Goal: Complete application form: Complete application form

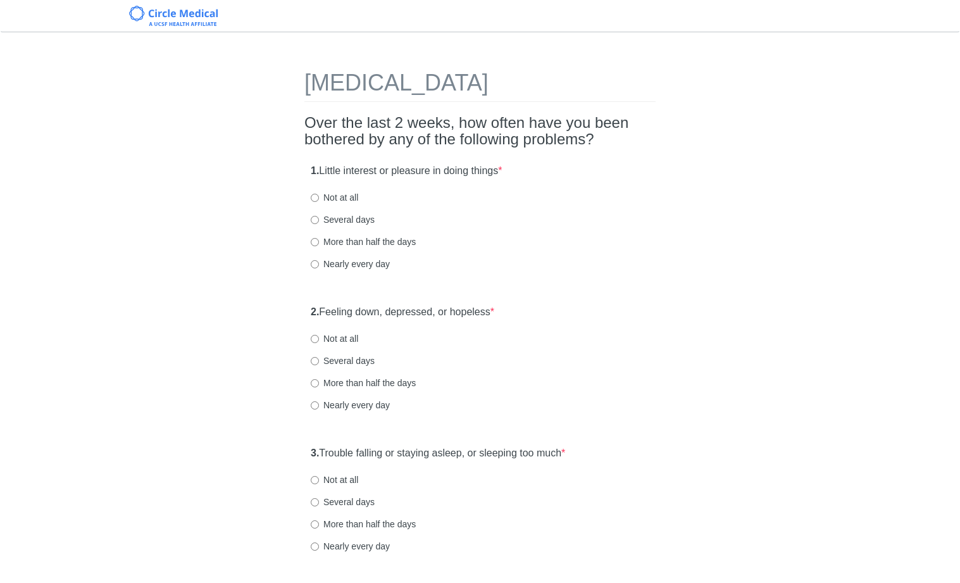
click at [576, 322] on div "2. Feeling down, depressed, or hopeless * Not at all Several days More than hal…" at bounding box center [479, 365] width 351 height 132
click at [325, 200] on label "Not at all" at bounding box center [334, 197] width 47 height 13
click at [319, 200] on input "Not at all" at bounding box center [315, 198] width 8 height 8
radio input "true"
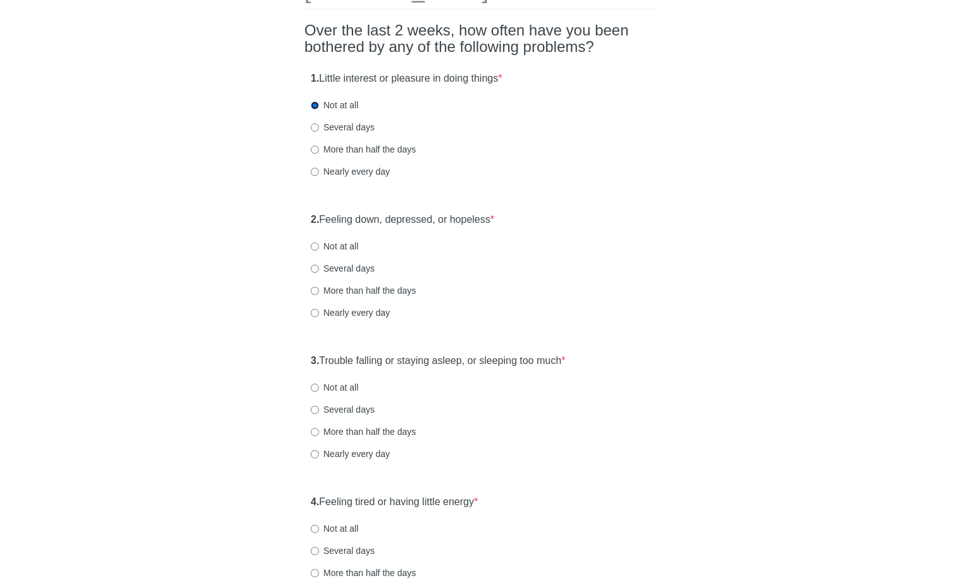
scroll to position [168, 0]
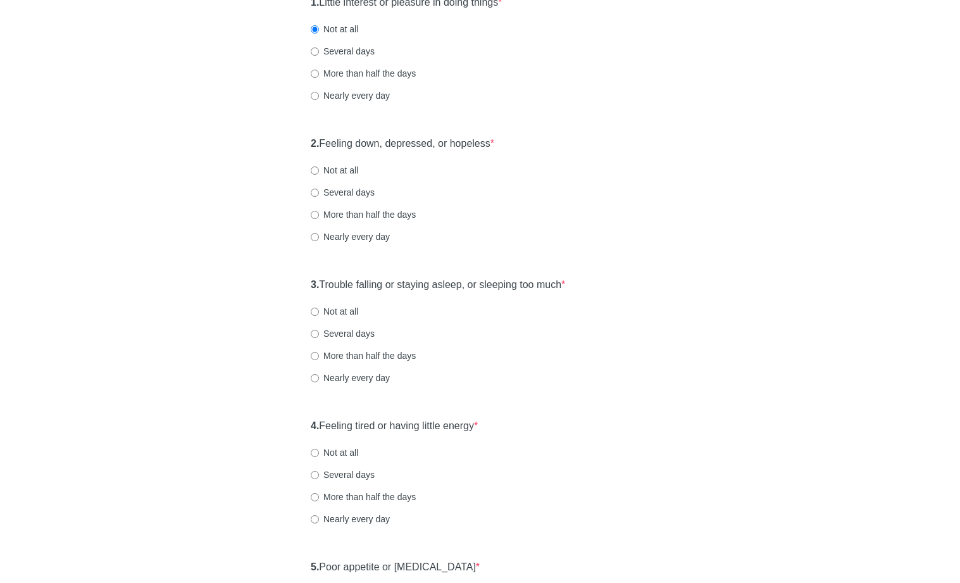
click at [358, 172] on label "Not at all" at bounding box center [334, 170] width 47 height 13
click at [319, 172] on input "Not at all" at bounding box center [315, 170] width 8 height 8
radio input "true"
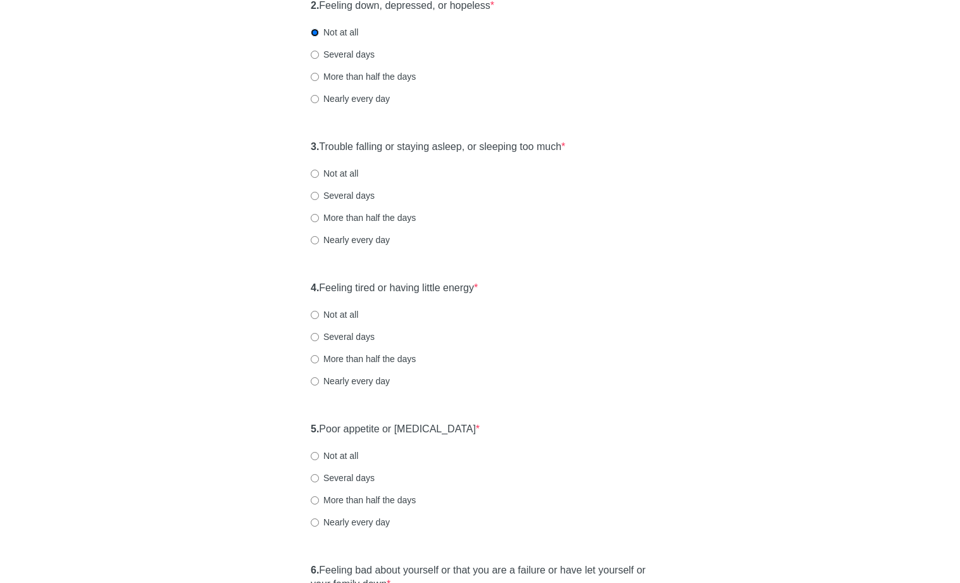
scroll to position [307, 0]
click at [335, 176] on label "Not at all" at bounding box center [334, 172] width 47 height 13
click at [319, 176] on input "Not at all" at bounding box center [315, 172] width 8 height 8
radio input "true"
click at [331, 190] on label "Several days" at bounding box center [343, 194] width 64 height 13
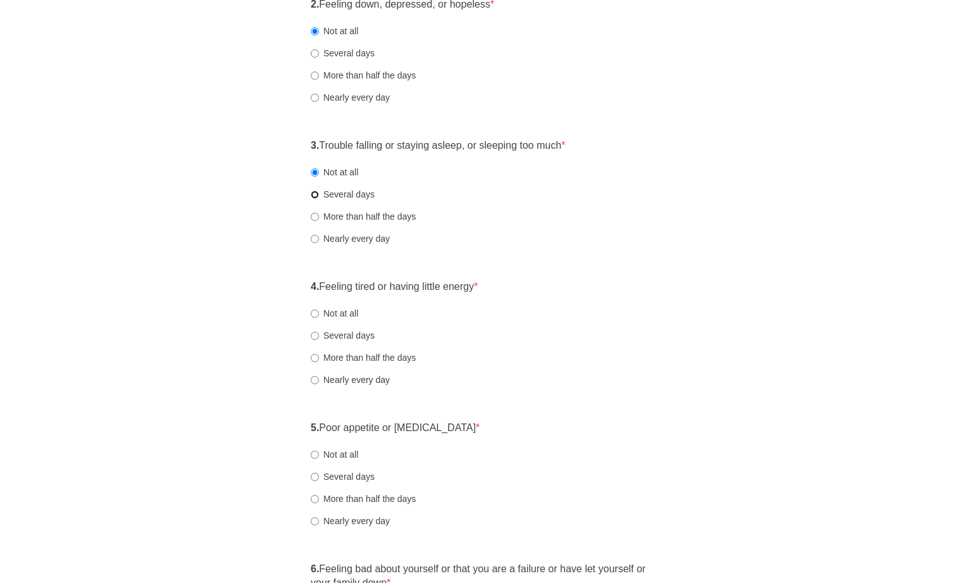
click at [319, 190] on input "Several days" at bounding box center [315, 194] width 8 height 8
radio input "true"
click at [328, 177] on div "3. Trouble falling or staying asleep, or sleeping too much * Not at all Several…" at bounding box center [479, 198] width 351 height 132
click at [328, 175] on label "Not at all" at bounding box center [334, 172] width 47 height 13
click at [319, 175] on input "Not at all" at bounding box center [315, 172] width 8 height 8
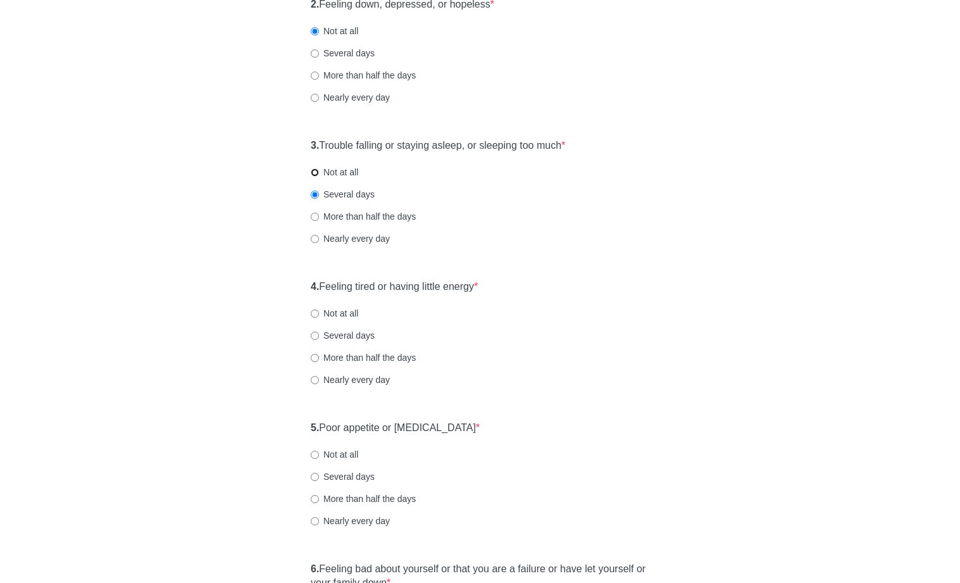
radio input "true"
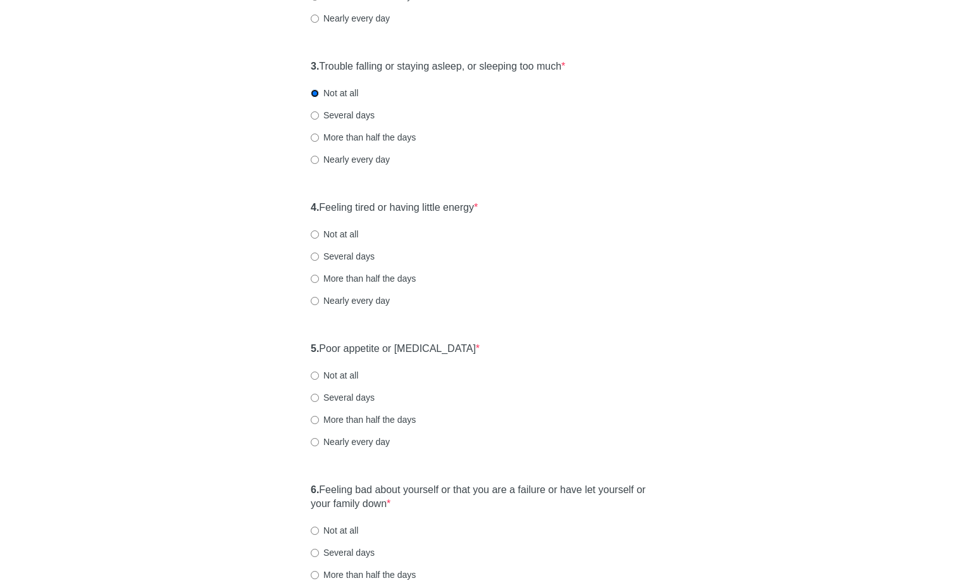
scroll to position [387, 0]
click at [333, 232] on label "Not at all" at bounding box center [334, 233] width 47 height 13
click at [319, 232] on input "Not at all" at bounding box center [315, 234] width 8 height 8
radio input "true"
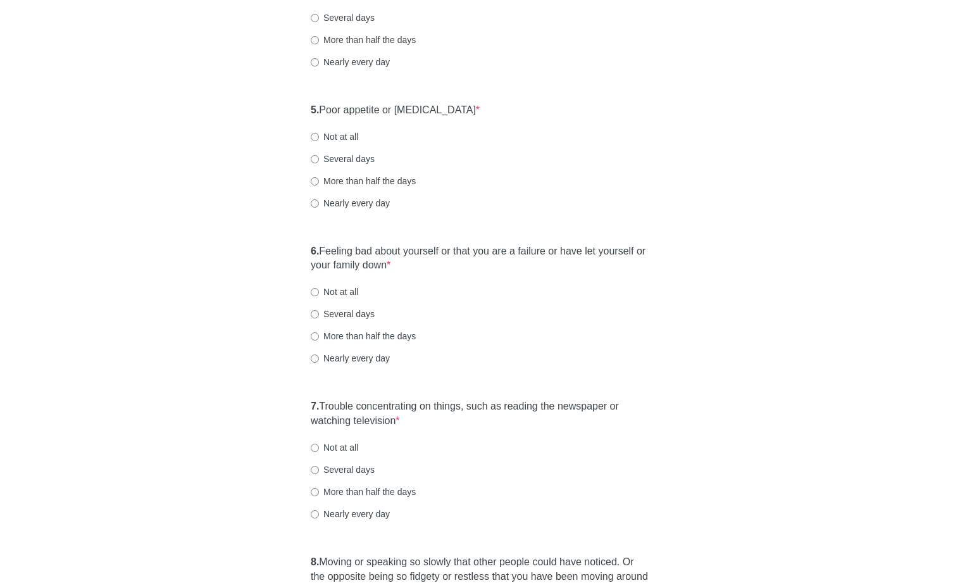
scroll to position [633, 0]
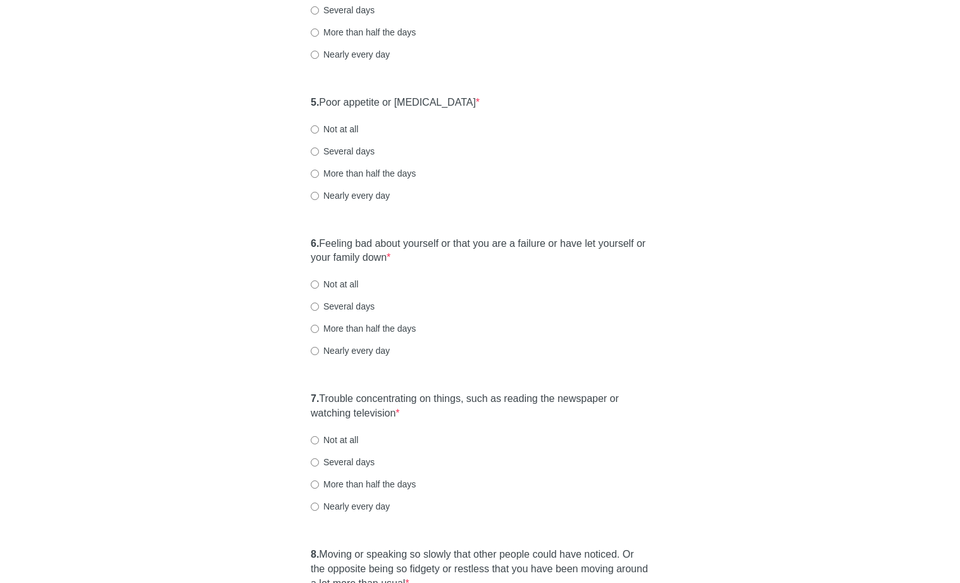
click at [342, 131] on label "Not at all" at bounding box center [334, 129] width 47 height 13
click at [319, 131] on input "Not at all" at bounding box center [315, 129] width 8 height 8
radio input "true"
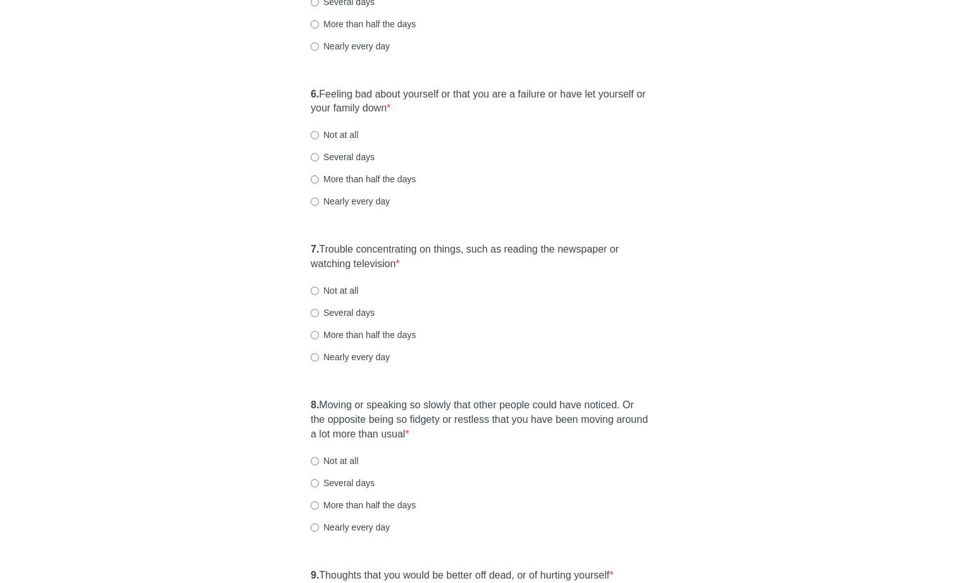
scroll to position [794, 0]
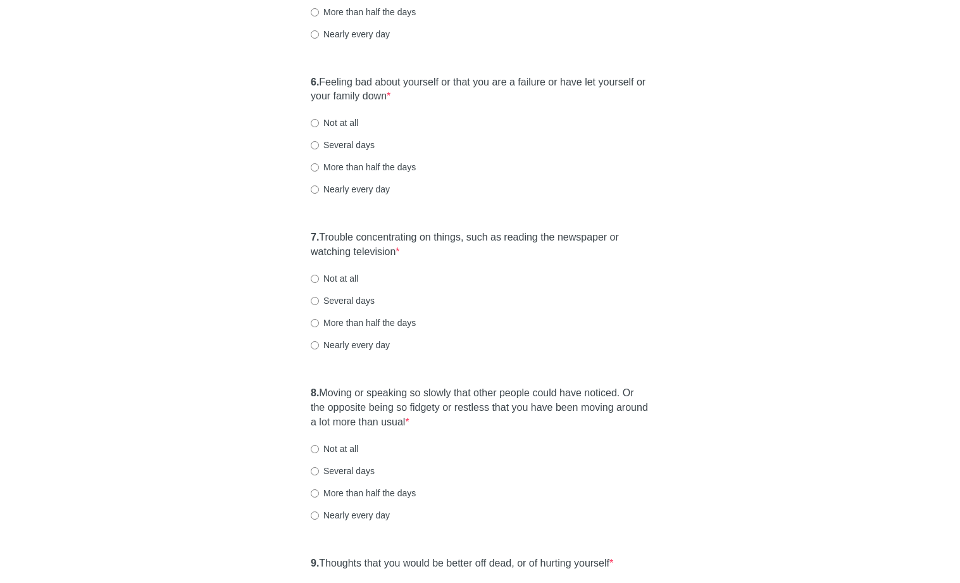
click at [342, 121] on label "Not at all" at bounding box center [334, 122] width 47 height 13
click at [319, 121] on input "Not at all" at bounding box center [315, 123] width 8 height 8
radio input "true"
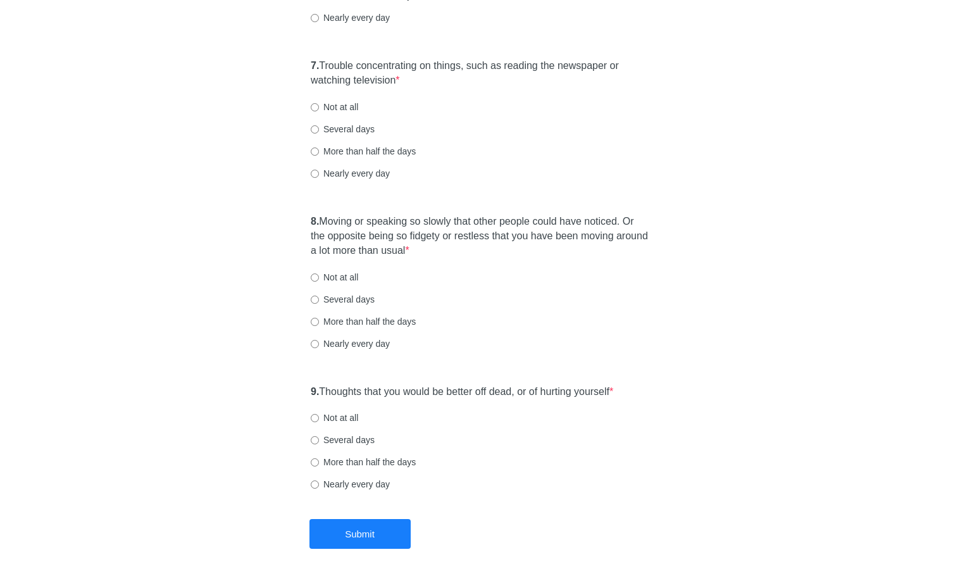
scroll to position [972, 0]
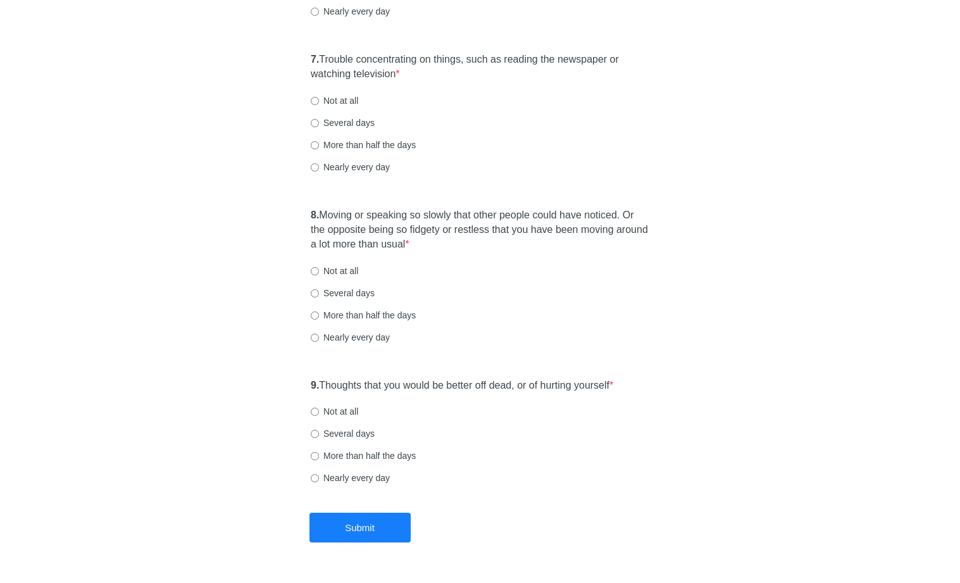
click at [333, 113] on div "7. Trouble concentrating on things, such as reading the newspaper or watching t…" at bounding box center [479, 119] width 351 height 146
click at [340, 106] on label "Not at all" at bounding box center [334, 100] width 47 height 13
click at [319, 105] on input "Not at all" at bounding box center [315, 101] width 8 height 8
radio input "true"
click at [326, 118] on label "Several days" at bounding box center [343, 122] width 64 height 13
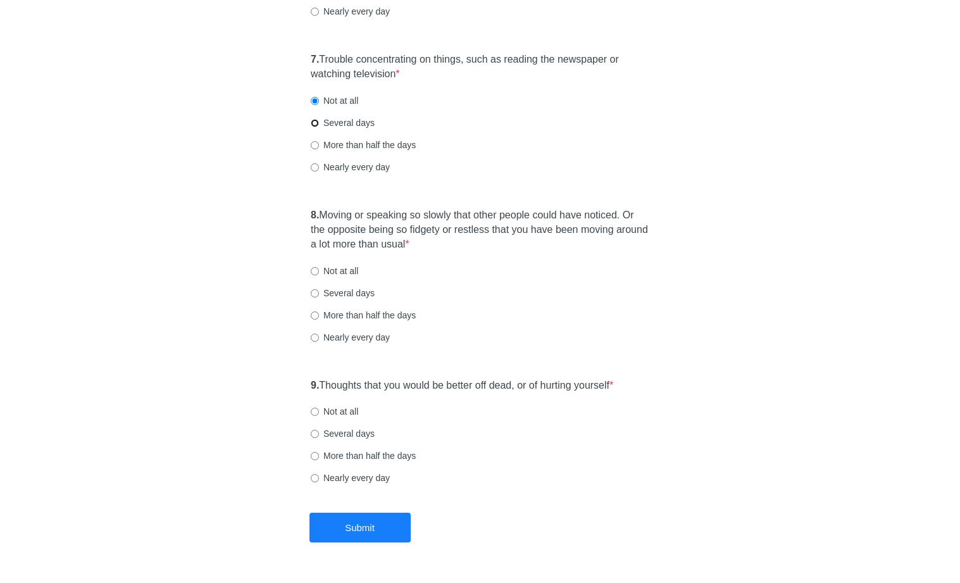
click at [319, 119] on input "Several days" at bounding box center [315, 123] width 8 height 8
radio input "true"
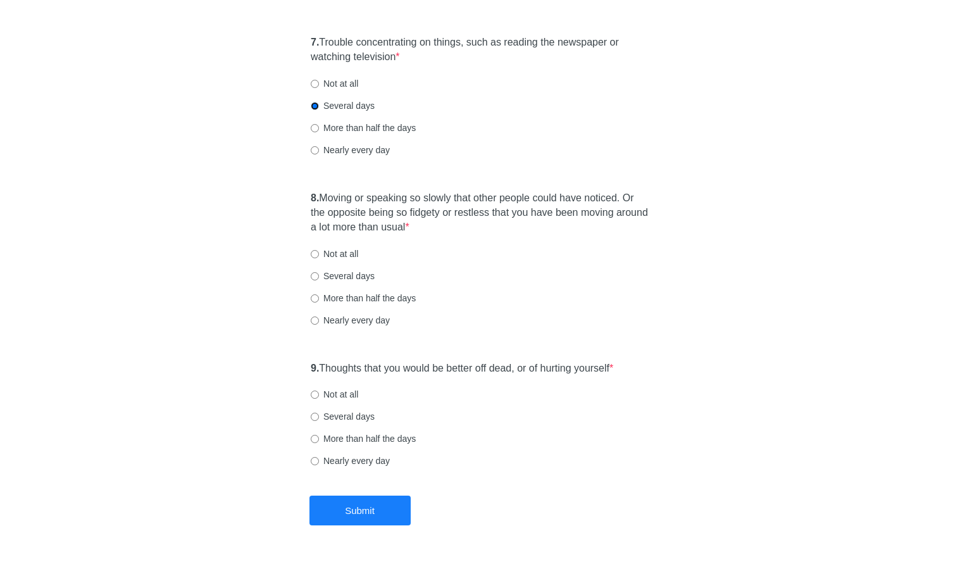
scroll to position [1008, 0]
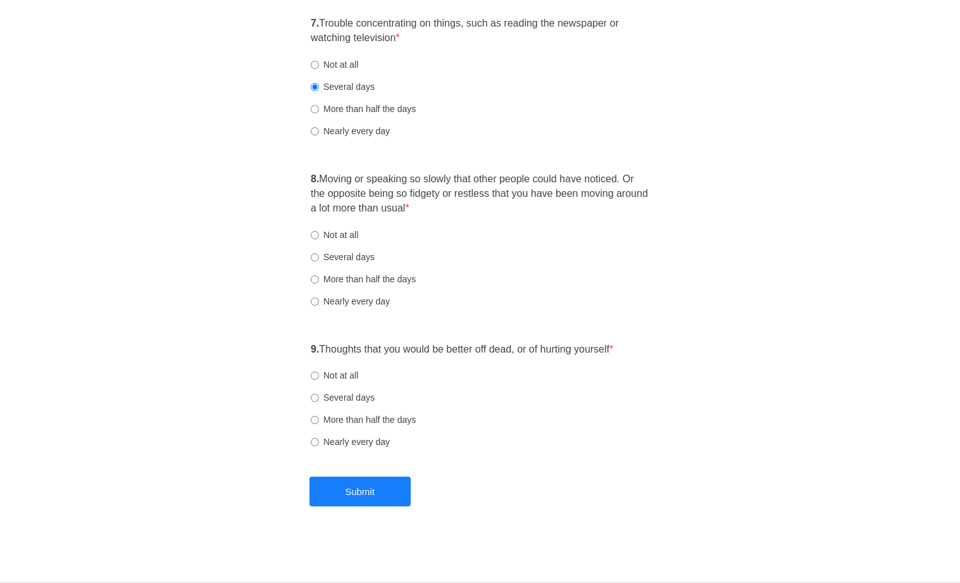
click at [477, 257] on div "Several days" at bounding box center [480, 257] width 338 height 13
click at [331, 235] on label "Not at all" at bounding box center [334, 234] width 47 height 13
click at [319, 235] on input "Not at all" at bounding box center [315, 235] width 8 height 8
radio input "true"
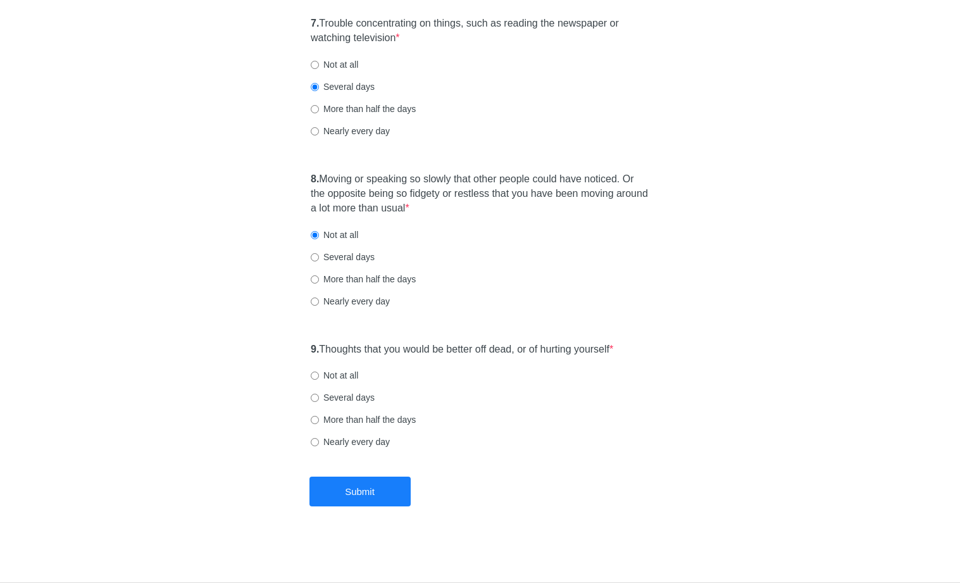
click at [349, 376] on label "Not at all" at bounding box center [334, 375] width 47 height 13
click at [319, 376] on input "Not at all" at bounding box center [315, 375] width 8 height 8
radio input "true"
click at [383, 501] on button "Submit" at bounding box center [359, 491] width 101 height 30
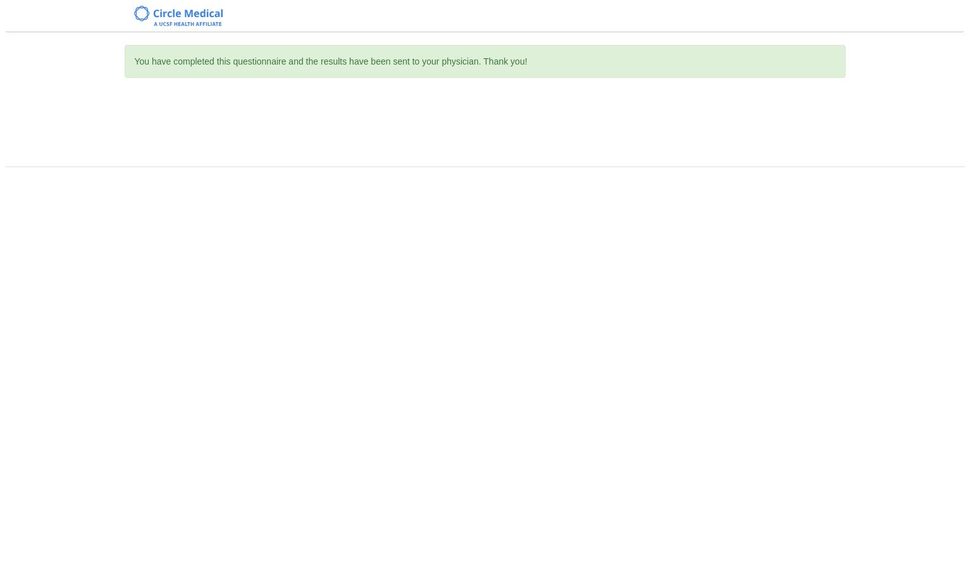
scroll to position [0, 0]
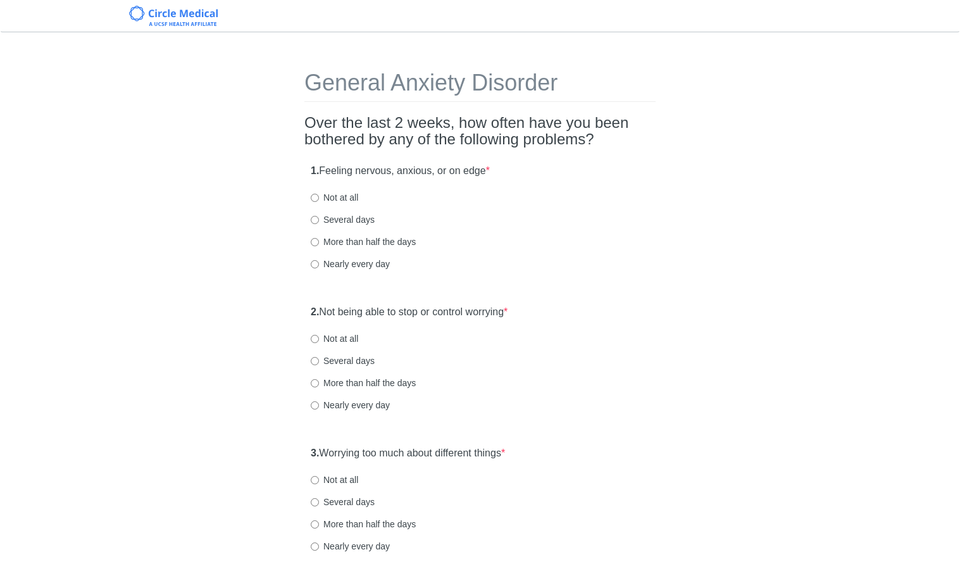
click at [337, 196] on label "Not at all" at bounding box center [334, 197] width 47 height 13
click at [319, 196] on input "Not at all" at bounding box center [315, 198] width 8 height 8
radio input "true"
click at [327, 338] on label "Not at all" at bounding box center [334, 338] width 47 height 13
click at [319, 338] on input "Not at all" at bounding box center [315, 339] width 8 height 8
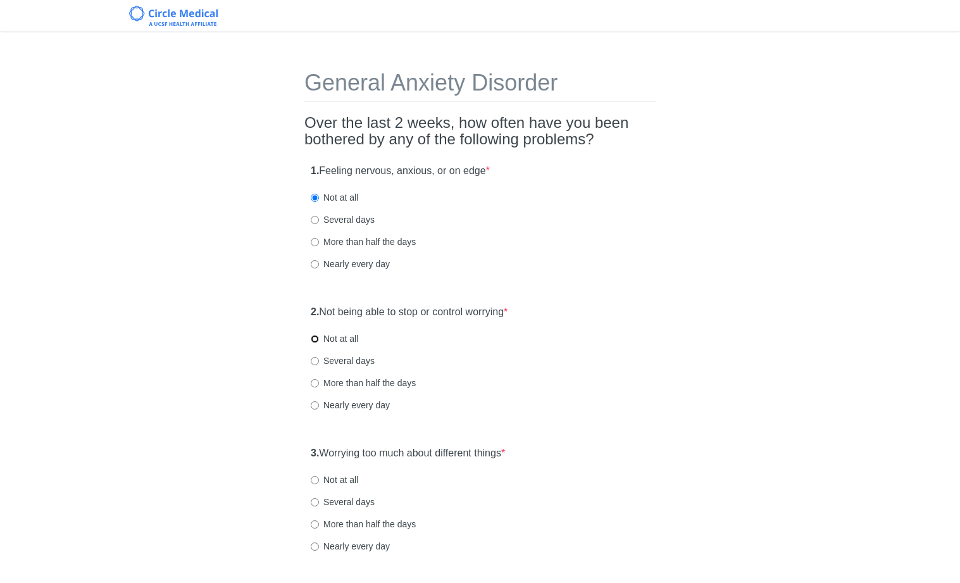
radio input "true"
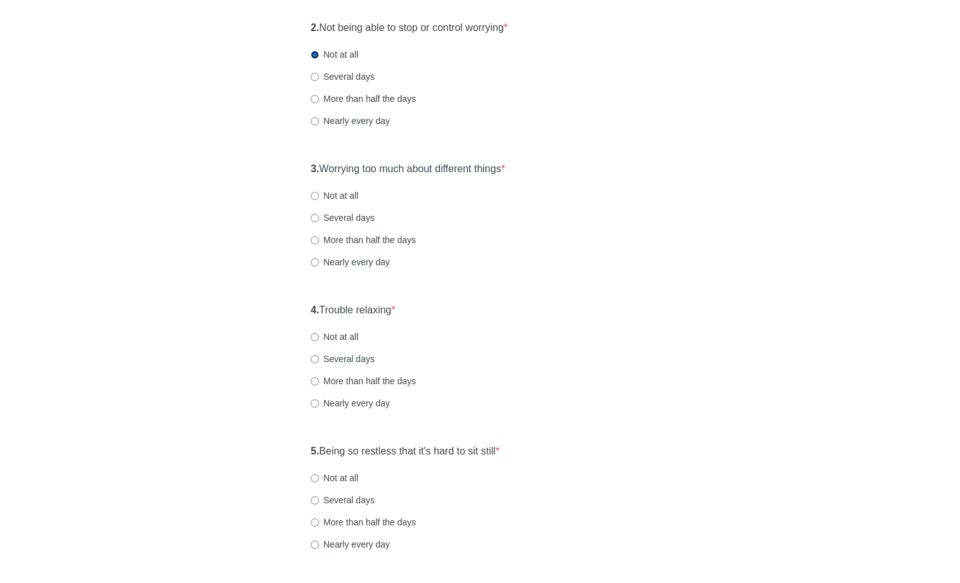
scroll to position [288, 0]
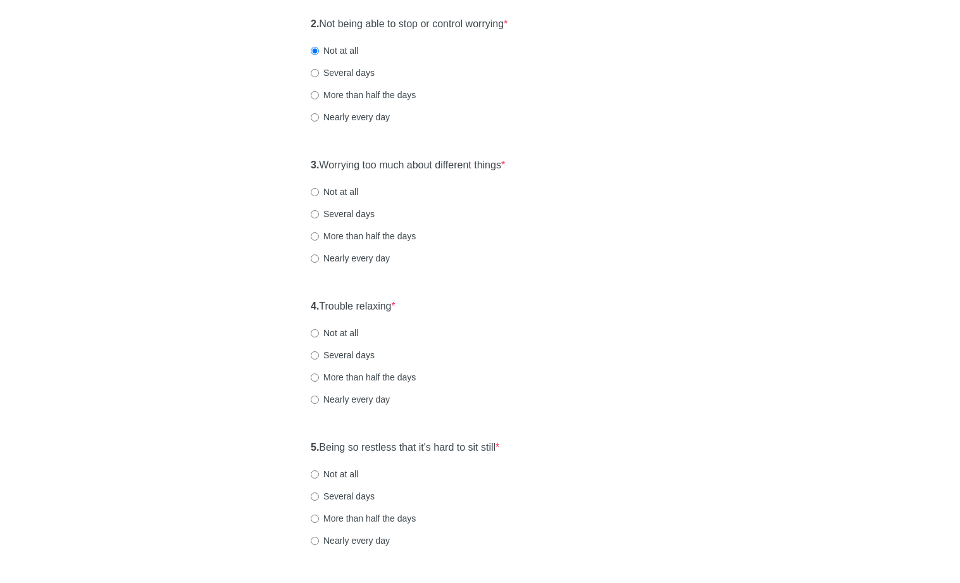
click at [342, 192] on label "Not at all" at bounding box center [334, 191] width 47 height 13
click at [319, 192] on input "Not at all" at bounding box center [315, 192] width 8 height 8
radio input "true"
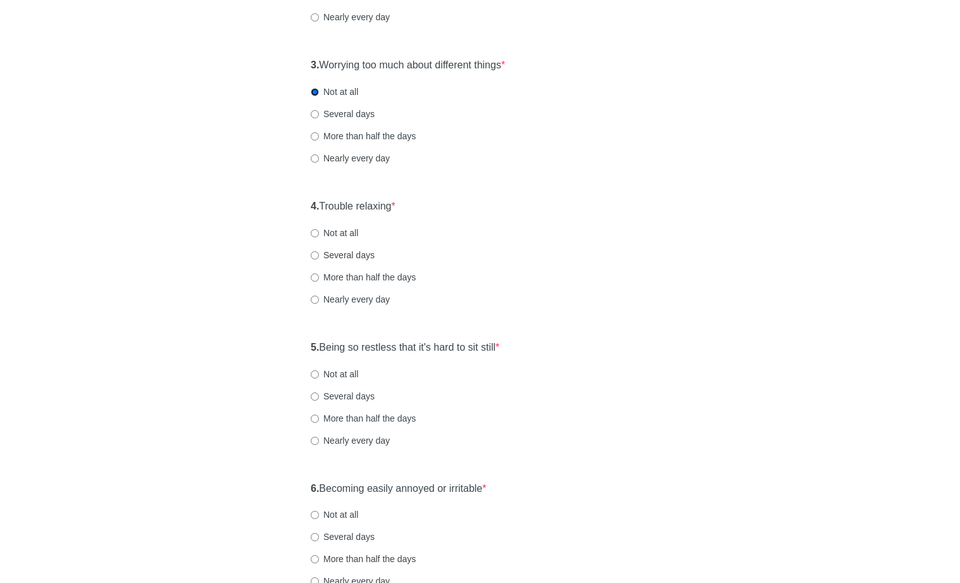
scroll to position [412, 0]
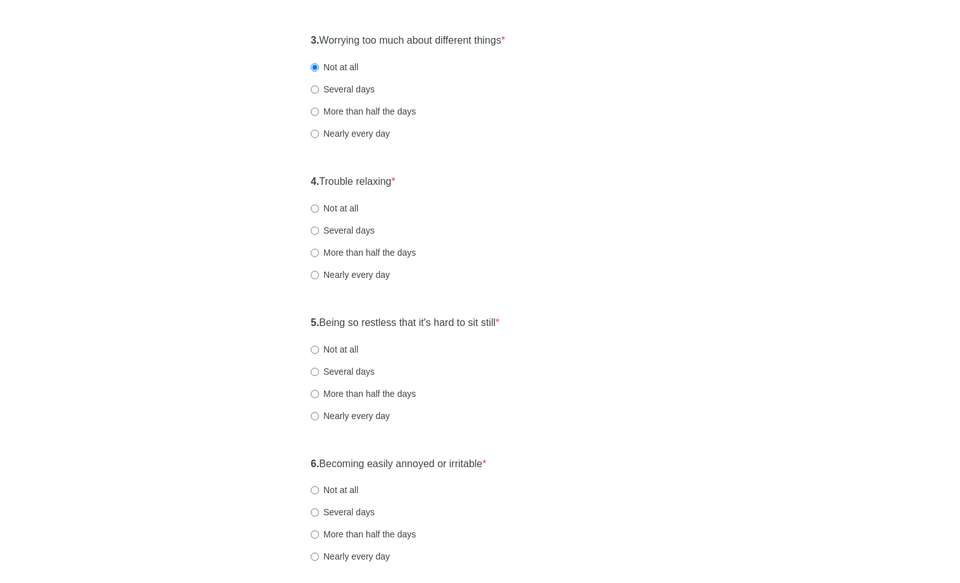
click at [346, 210] on label "Not at all" at bounding box center [334, 208] width 47 height 13
click at [319, 210] on input "Not at all" at bounding box center [315, 208] width 8 height 8
radio input "true"
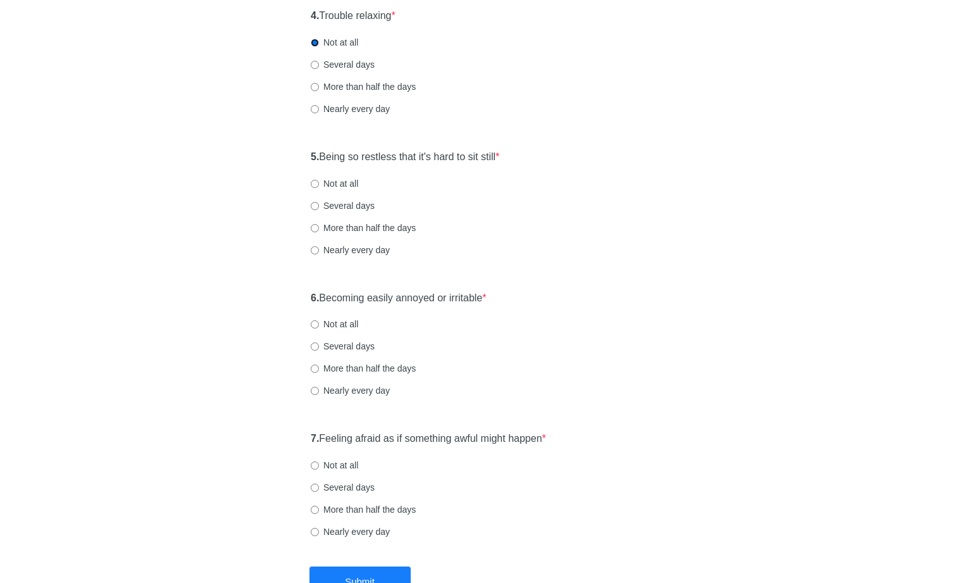
scroll to position [614, 0]
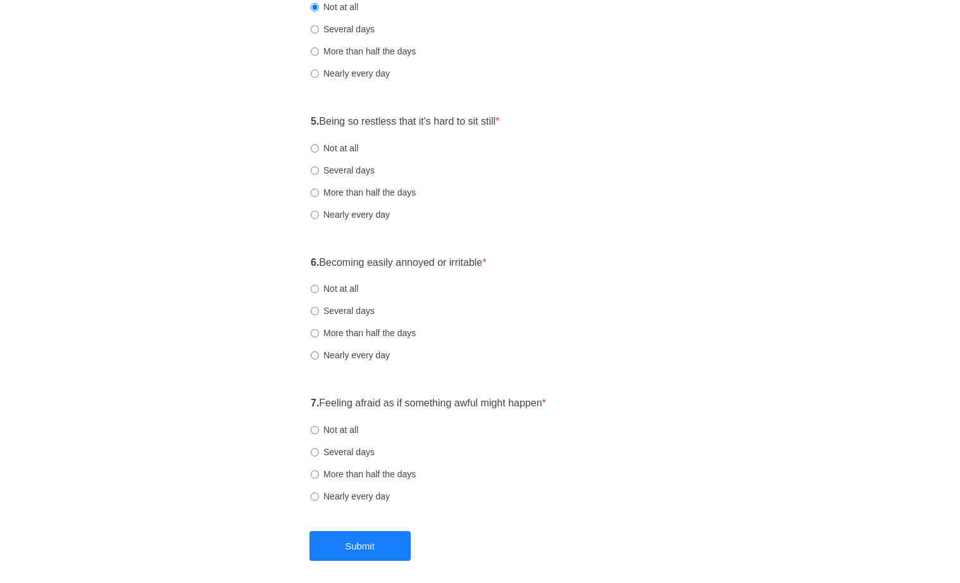
click at [339, 153] on label "Not at all" at bounding box center [334, 148] width 47 height 13
click at [319, 152] on input "Not at all" at bounding box center [315, 148] width 8 height 8
radio input "true"
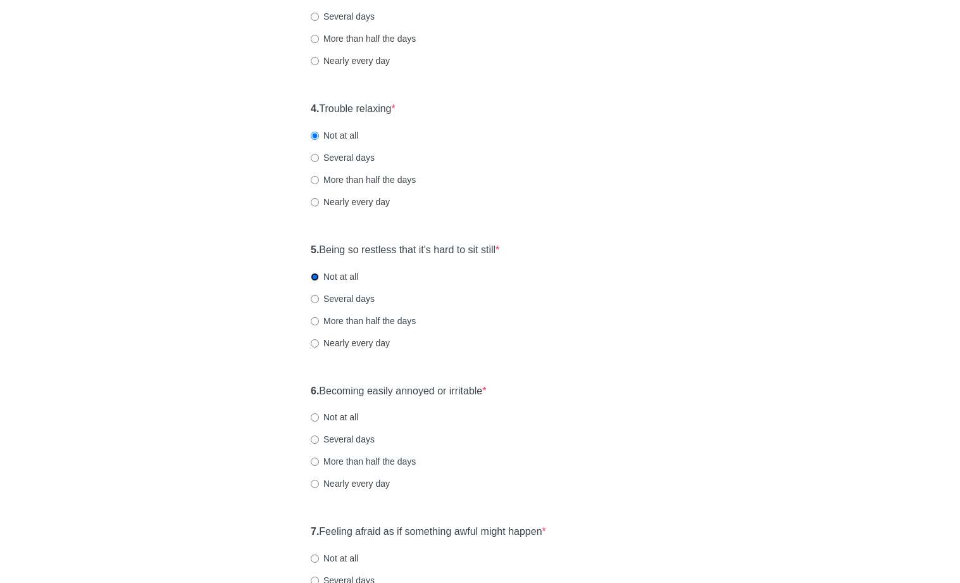
scroll to position [483, 0]
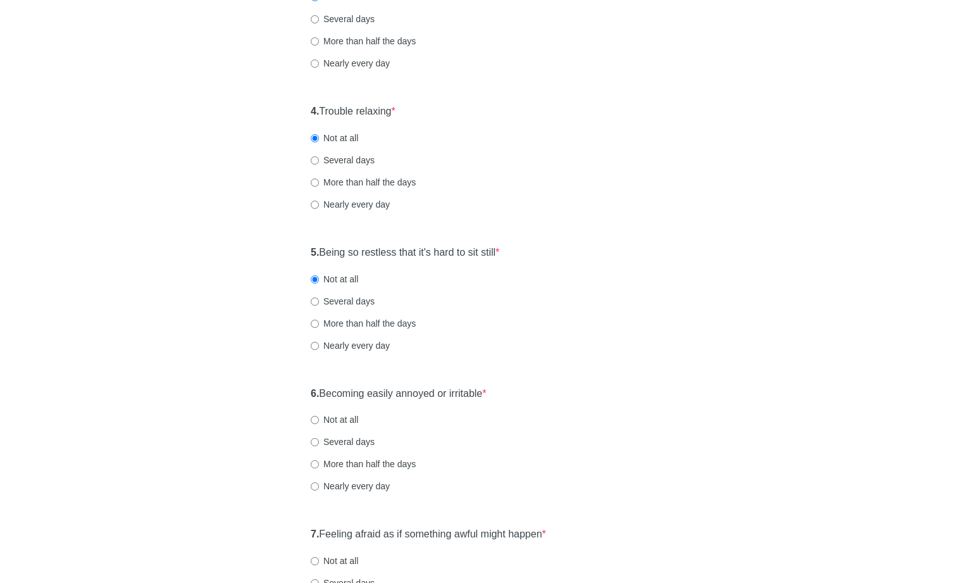
click at [339, 161] on label "Several days" at bounding box center [343, 160] width 64 height 13
click at [319, 161] on input "Several days" at bounding box center [315, 160] width 8 height 8
radio input "true"
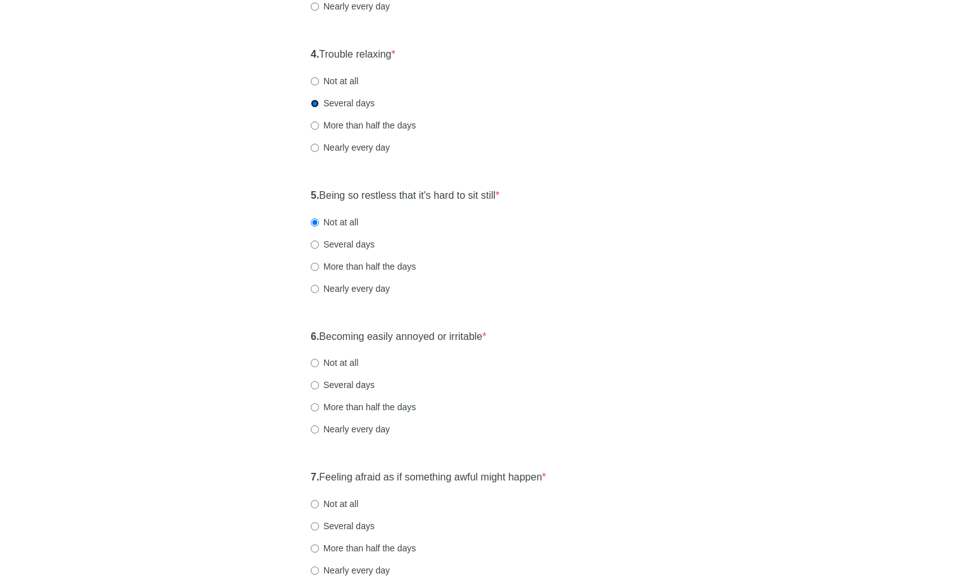
scroll to position [559, 0]
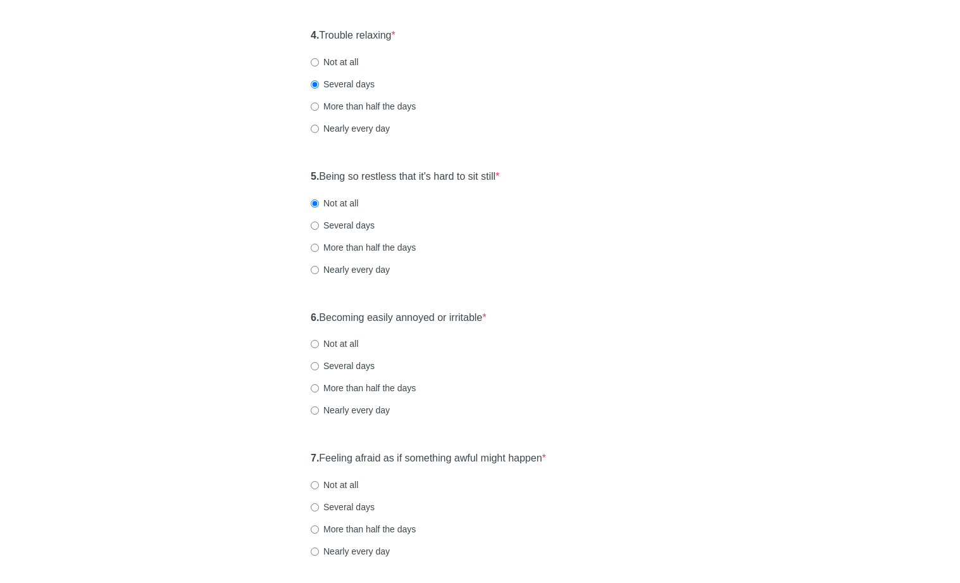
click at [349, 225] on label "Several days" at bounding box center [343, 225] width 64 height 13
click at [319, 225] on input "Several days" at bounding box center [315, 225] width 8 height 8
radio input "true"
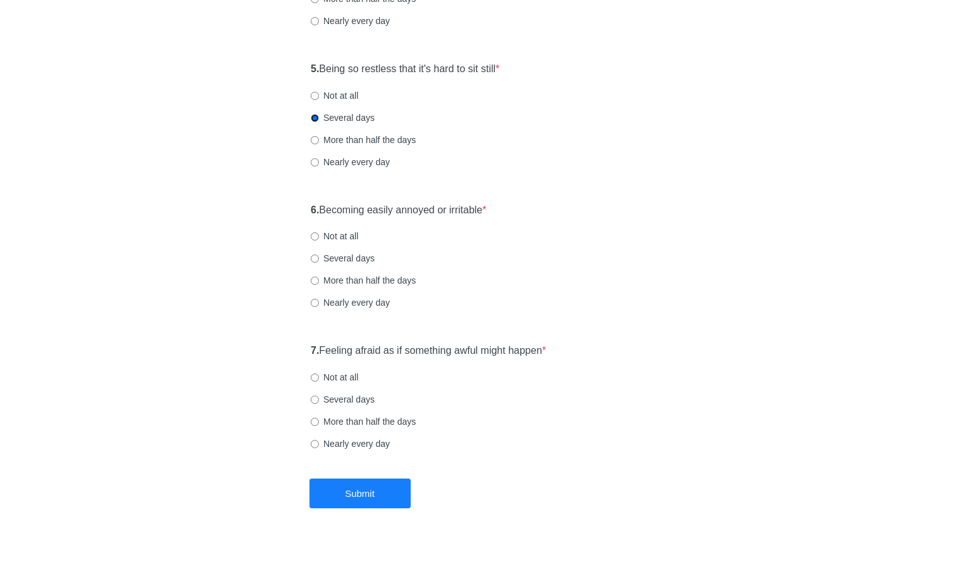
scroll to position [668, 0]
click at [345, 235] on label "Not at all" at bounding box center [334, 234] width 47 height 13
click at [319, 235] on input "Not at all" at bounding box center [315, 234] width 8 height 8
radio input "true"
click at [356, 377] on label "Not at all" at bounding box center [334, 375] width 47 height 13
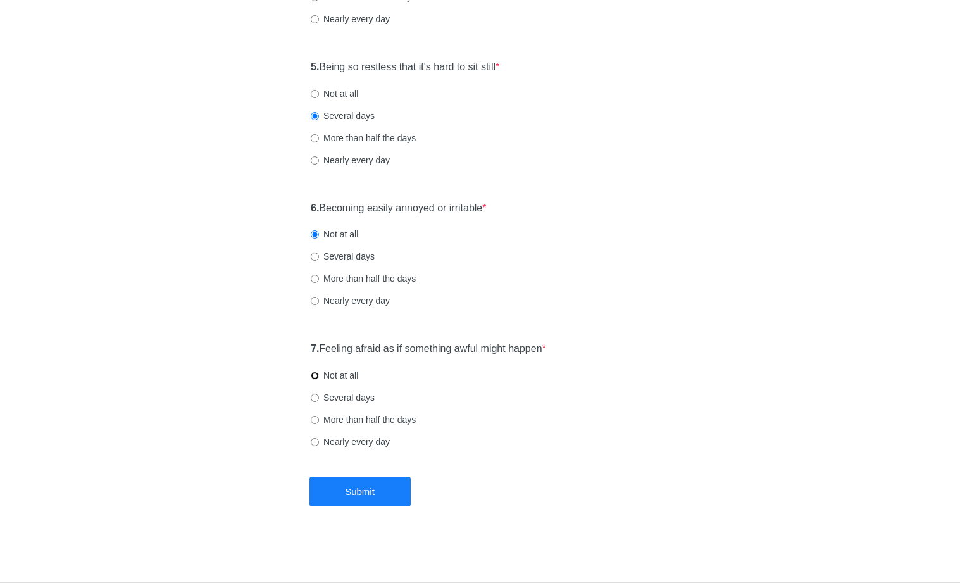
click at [319, 377] on input "Not at all" at bounding box center [315, 375] width 8 height 8
radio input "true"
click at [352, 500] on button "Submit" at bounding box center [359, 491] width 101 height 30
